Goal: Find specific page/section: Find specific page/section

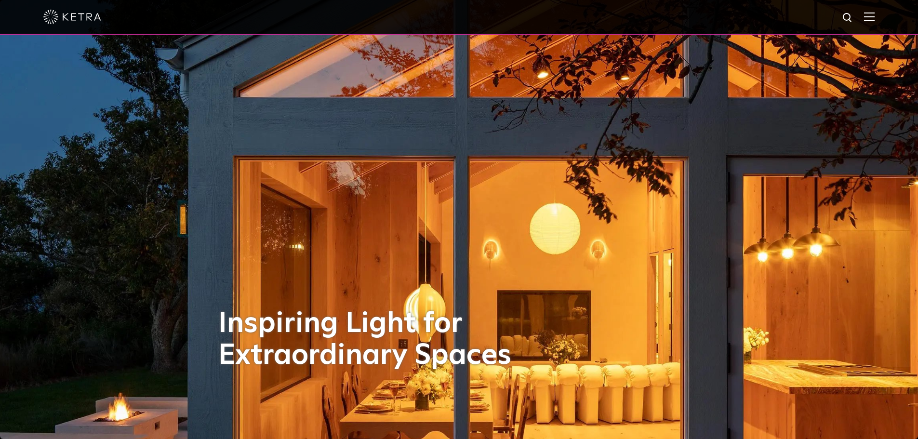
click at [875, 21] on img at bounding box center [869, 16] width 11 height 9
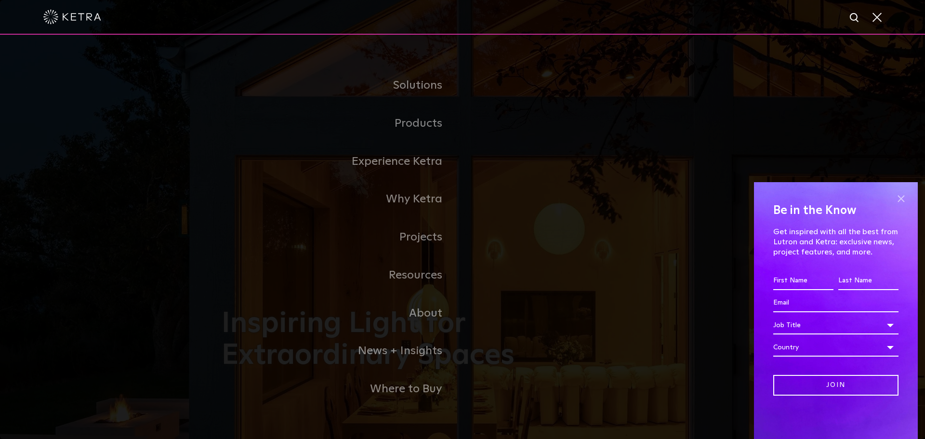
click at [904, 200] on span at bounding box center [901, 199] width 14 height 14
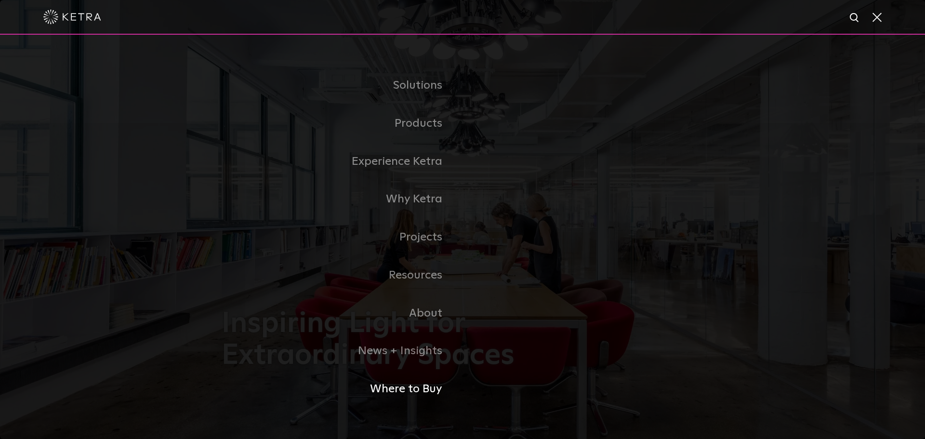
click at [413, 386] on link "Where to Buy" at bounding box center [342, 389] width 241 height 38
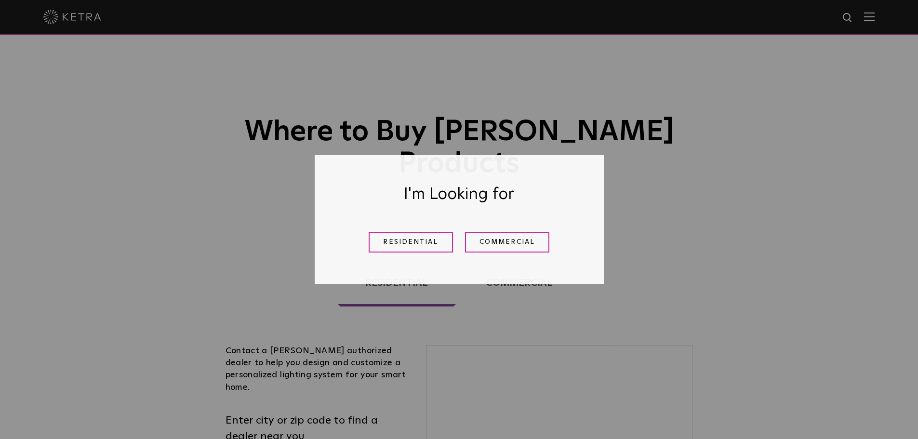
click at [823, 80] on div "I'm Looking for Residential Commercial" at bounding box center [459, 219] width 918 height 439
